Goal: Task Accomplishment & Management: Manage account settings

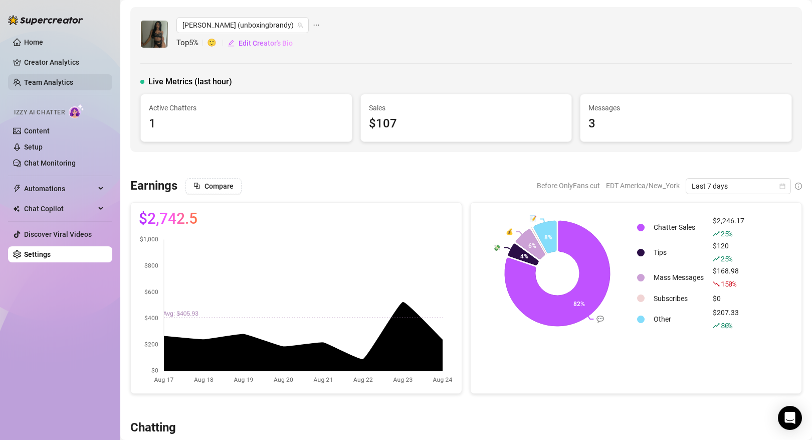
click at [52, 79] on link "Team Analytics" at bounding box center [48, 82] width 49 height 8
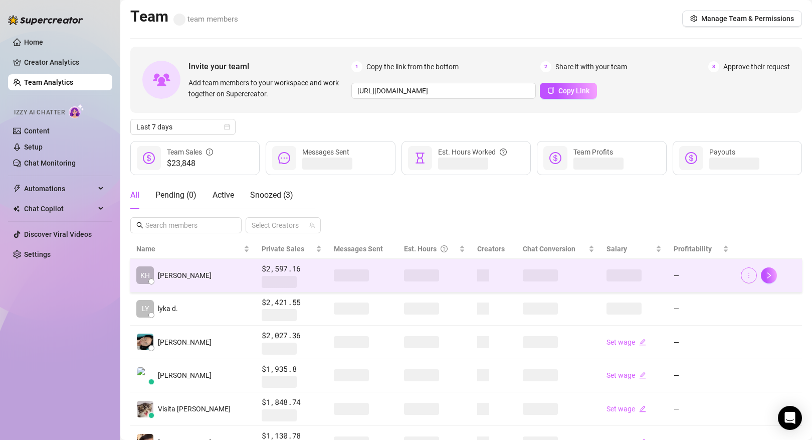
click at [752, 276] on icon "more" at bounding box center [749, 275] width 7 height 7
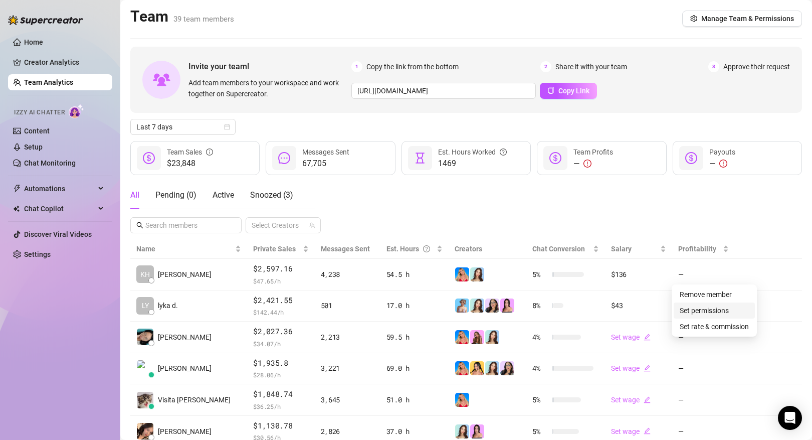
click at [723, 309] on link "Set permissions" at bounding box center [704, 310] width 49 height 8
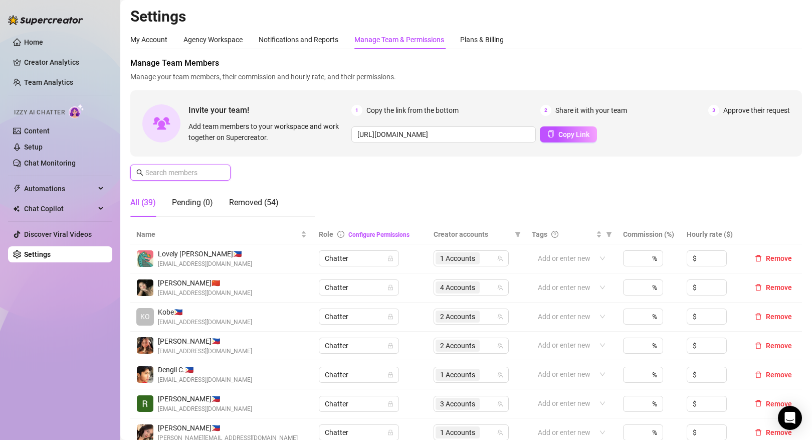
click at [188, 175] on input "text" at bounding box center [180, 172] width 71 height 11
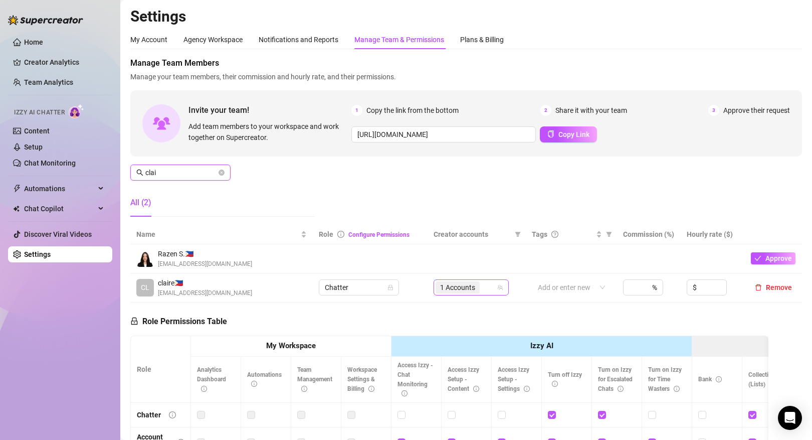
click at [462, 291] on span "1 Accounts" at bounding box center [457, 287] width 35 height 11
type input "clai"
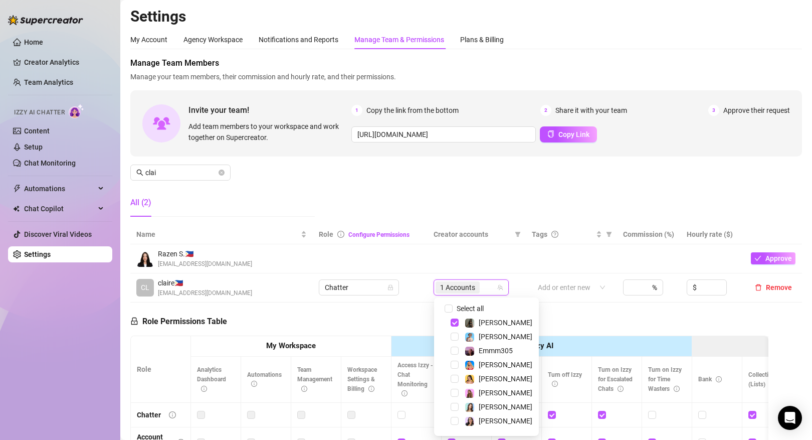
click at [455, 357] on div "Emmm305" at bounding box center [487, 350] width 100 height 12
click at [455, 392] on span "Select tree node" at bounding box center [455, 393] width 8 height 8
click at [544, 324] on div "Role Permissions Table Role My Workspace Izzy AI OnlyFans Side Menu OnlyFans Ch…" at bounding box center [449, 444] width 638 height 285
